Goal: Task Accomplishment & Management: Use online tool/utility

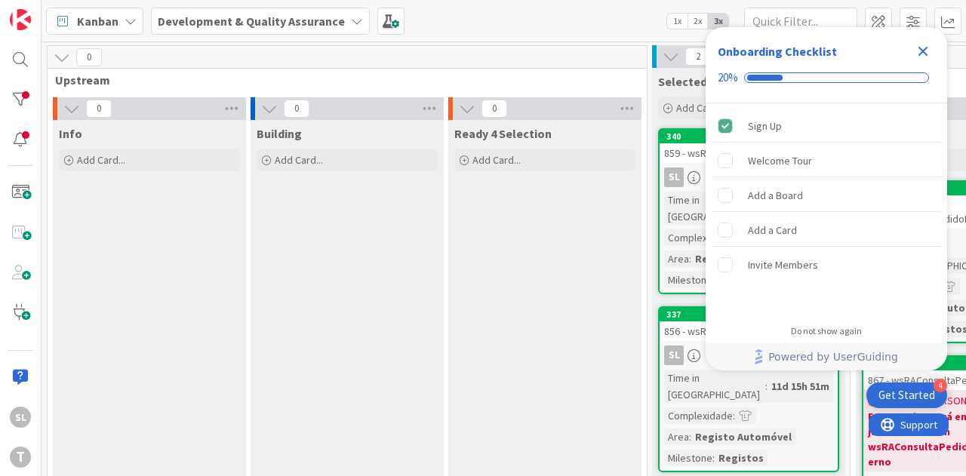
click at [919, 46] on icon "Close Checklist" at bounding box center [923, 51] width 18 height 18
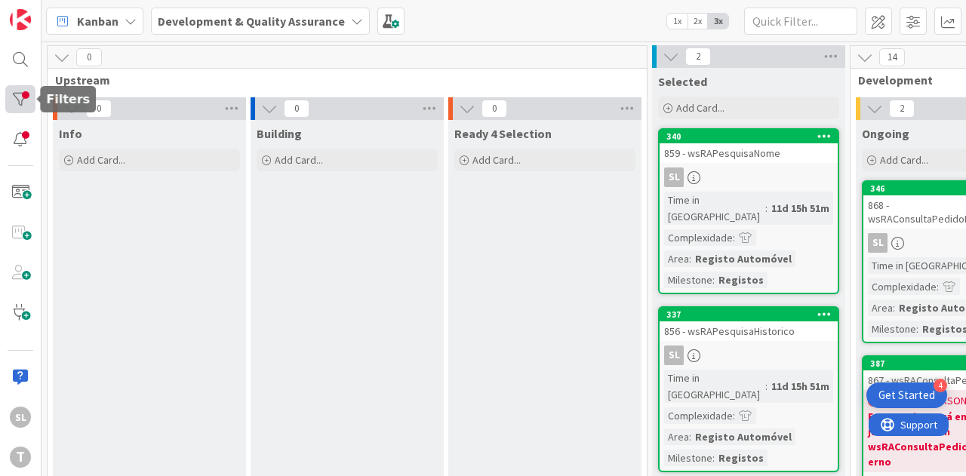
click at [6, 89] on div at bounding box center [20, 99] width 30 height 28
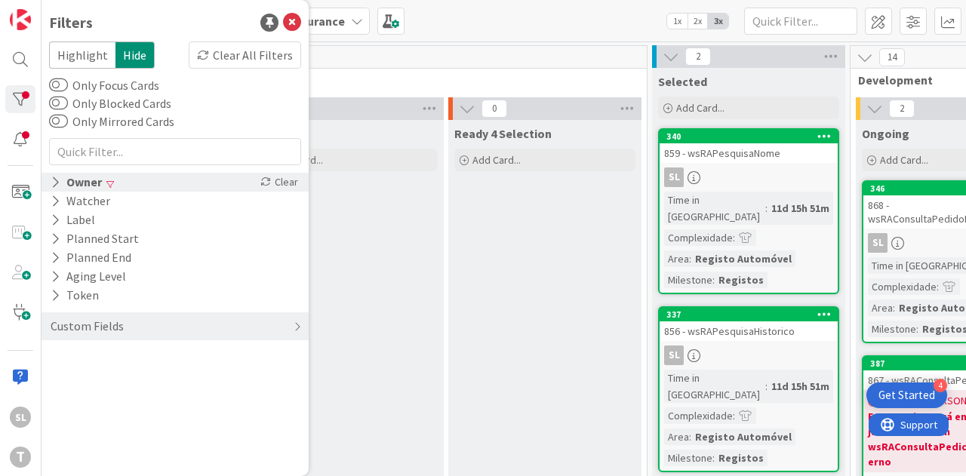
click at [88, 187] on div "Owner" at bounding box center [76, 182] width 54 height 19
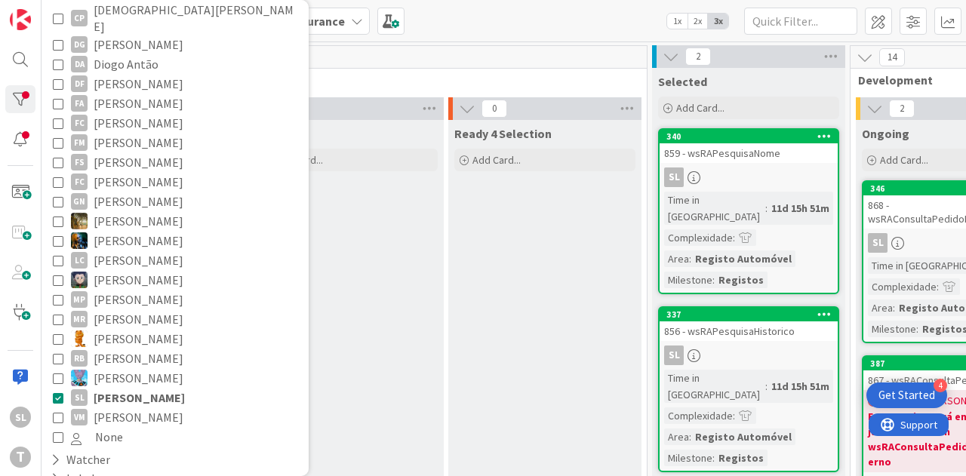
scroll to position [210, 0]
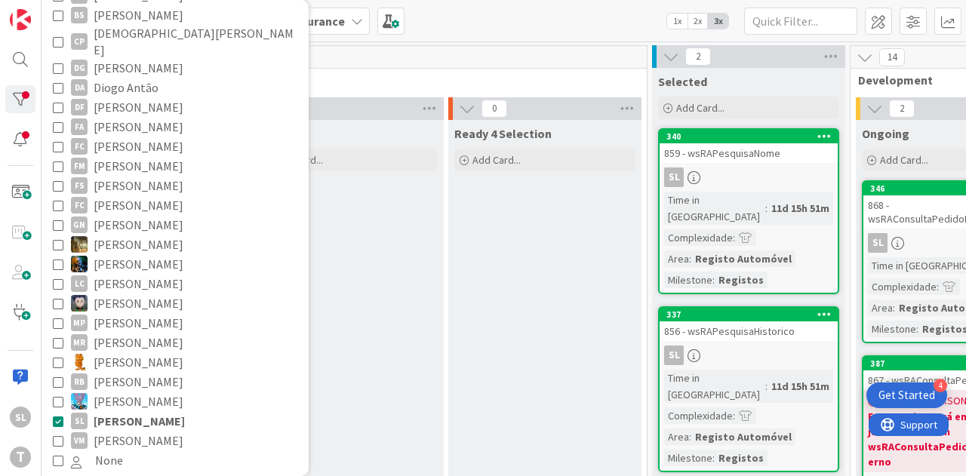
click at [122, 78] on span "Diogo Antão" at bounding box center [126, 88] width 65 height 20
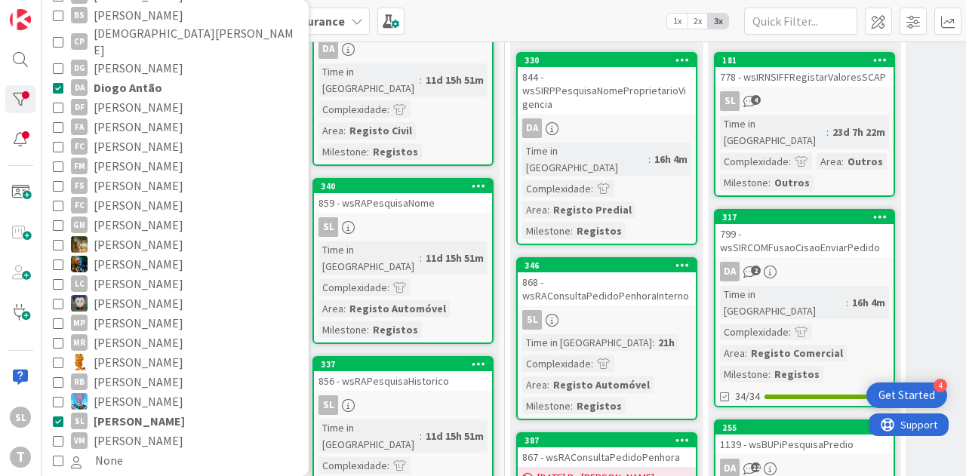
scroll to position [151, 346]
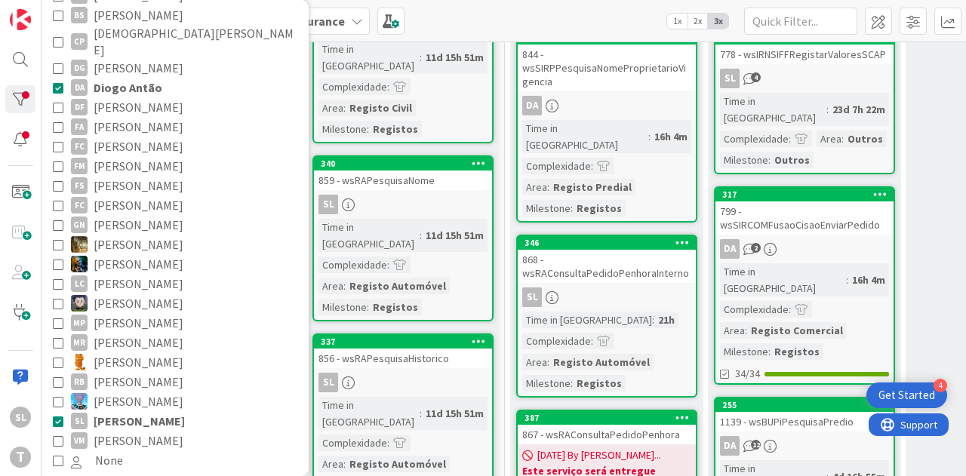
click at [155, 411] on span "[PERSON_NAME]" at bounding box center [139, 421] width 91 height 20
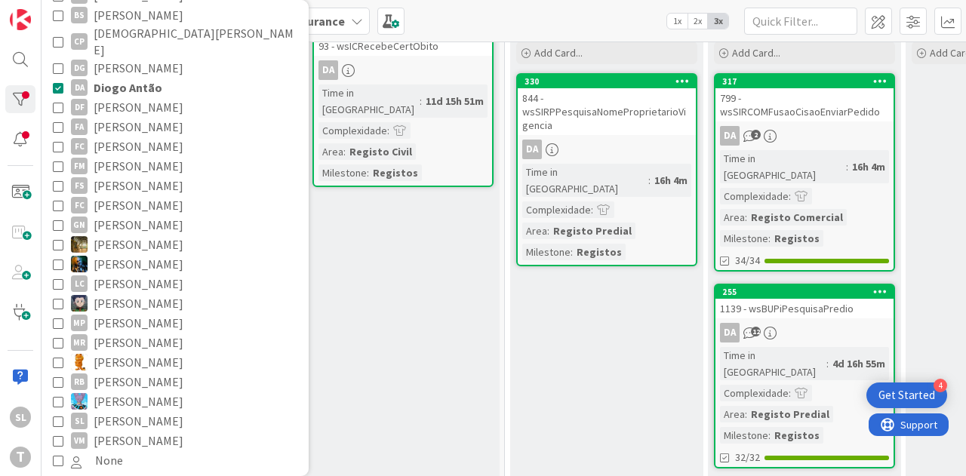
scroll to position [75, 346]
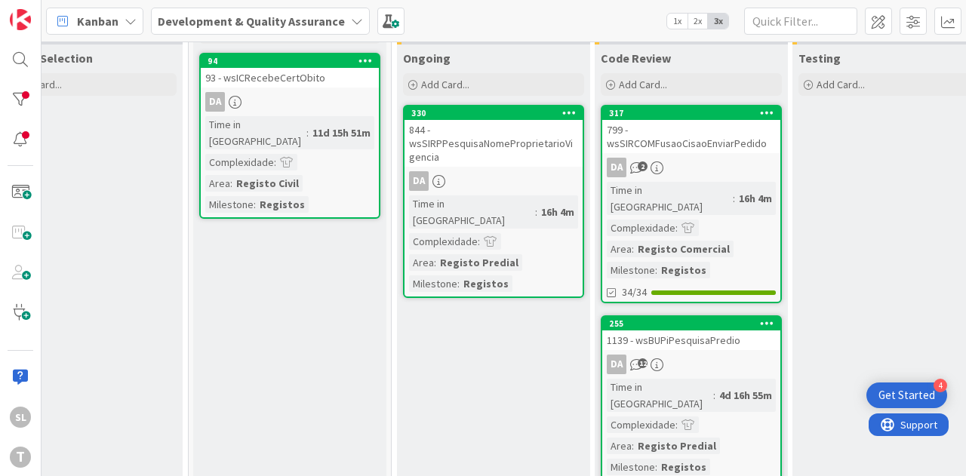
scroll to position [75, 541]
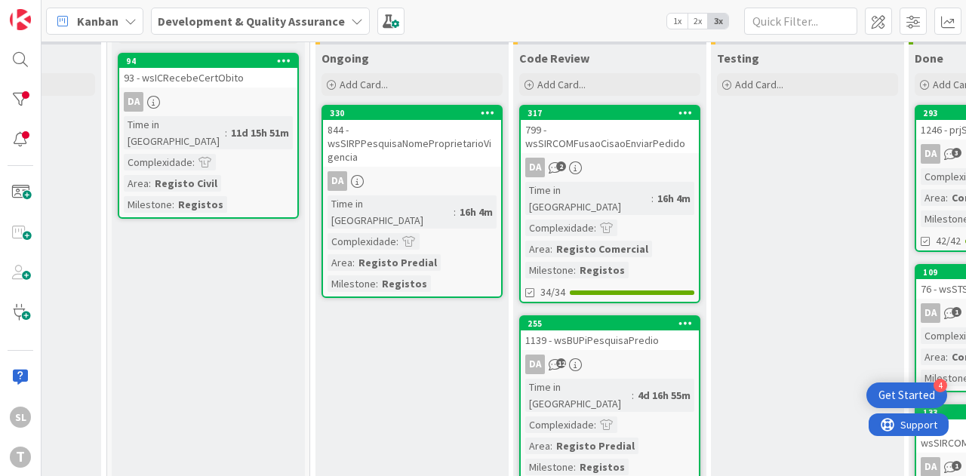
click at [649, 165] on div "DA 2" at bounding box center [610, 168] width 178 height 20
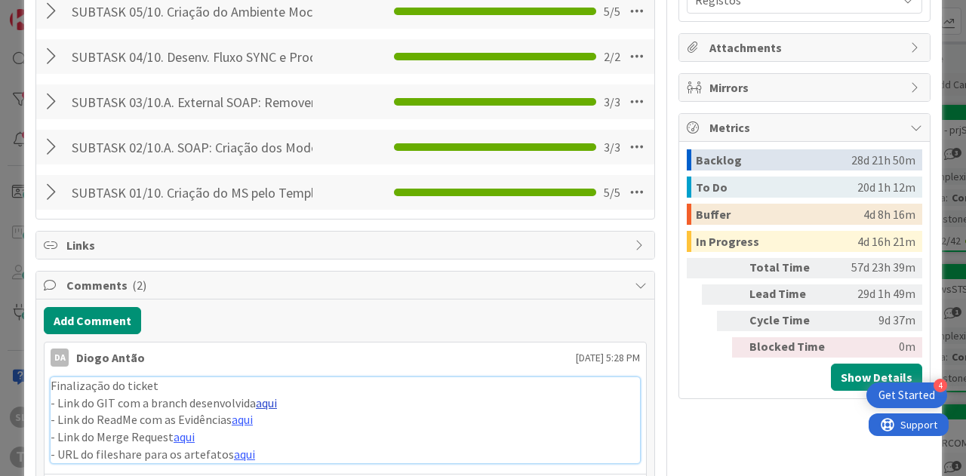
click at [267, 402] on link "aqui" at bounding box center [266, 403] width 21 height 15
type textarea "x"
